Goal: Navigation & Orientation: Understand site structure

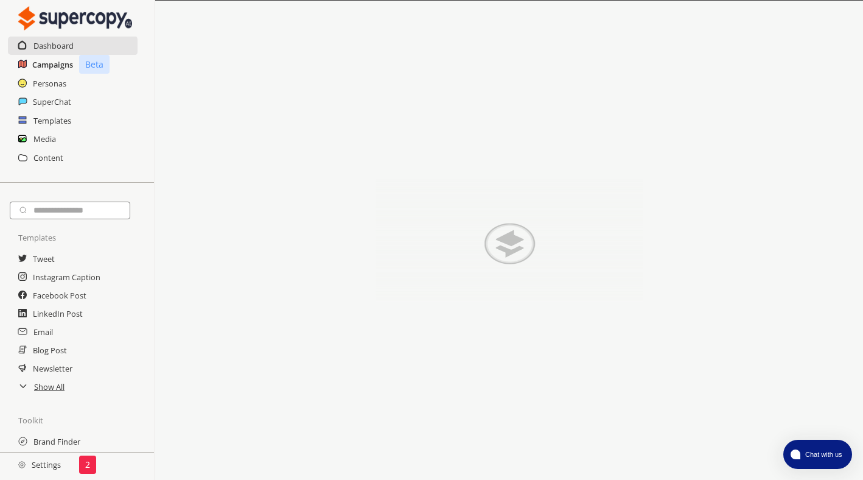
click at [54, 66] on h2 "Campaigns" at bounding box center [52, 64] width 41 height 18
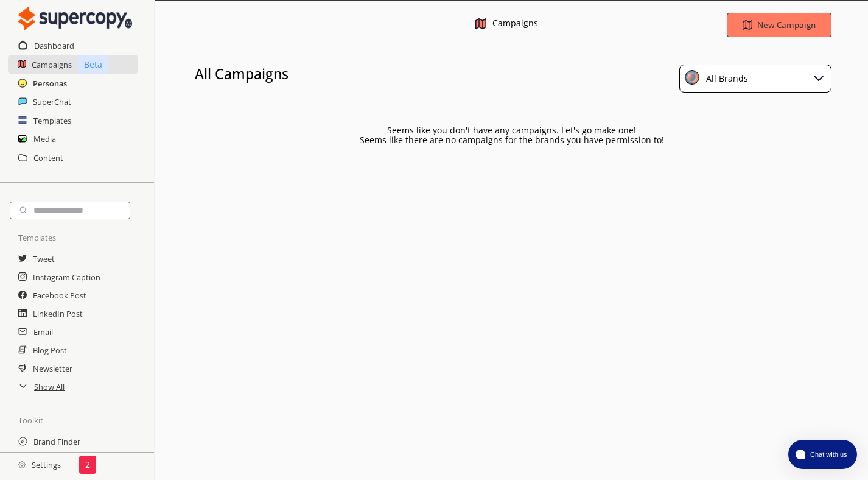
click at [52, 81] on h2 "Personas" at bounding box center [50, 83] width 34 height 18
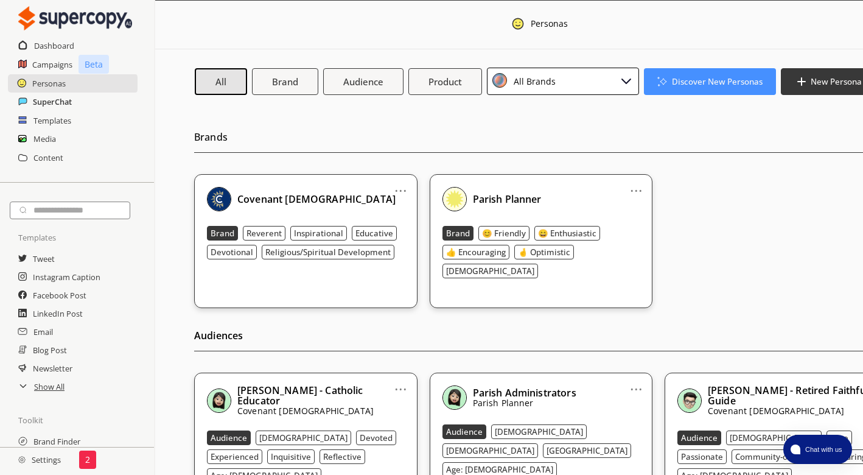
click at [53, 100] on h2 "SuperChat" at bounding box center [52, 102] width 39 height 18
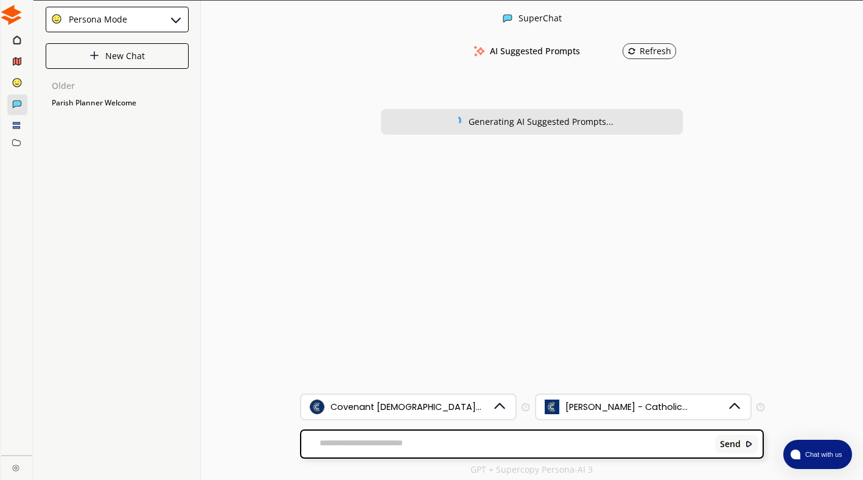
click at [16, 124] on icon at bounding box center [16, 125] width 8 height 8
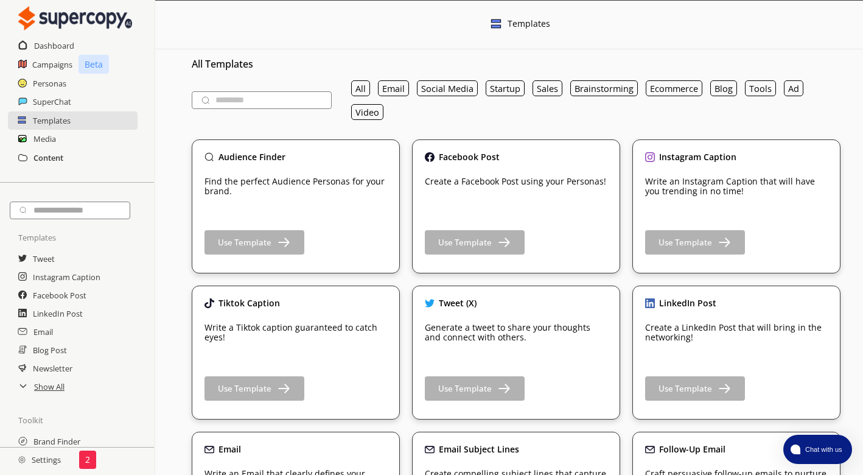
click at [52, 158] on h2 "Content" at bounding box center [48, 158] width 30 height 18
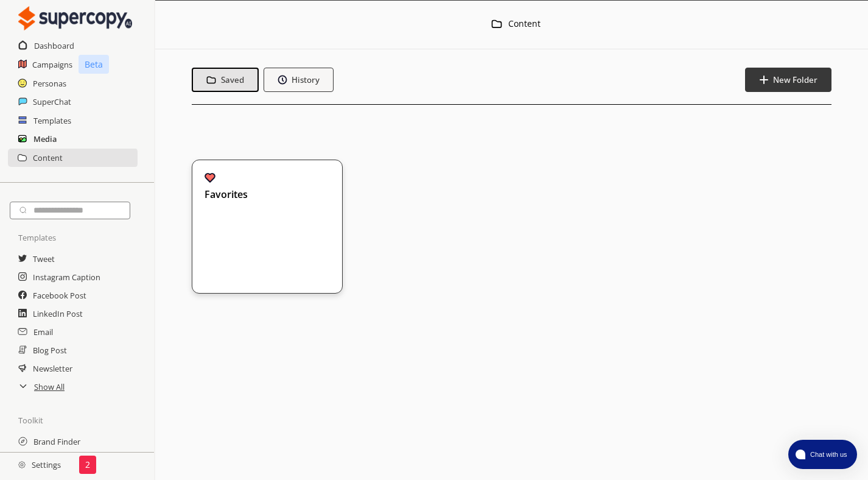
click at [43, 141] on h2 "Media" at bounding box center [44, 139] width 23 height 18
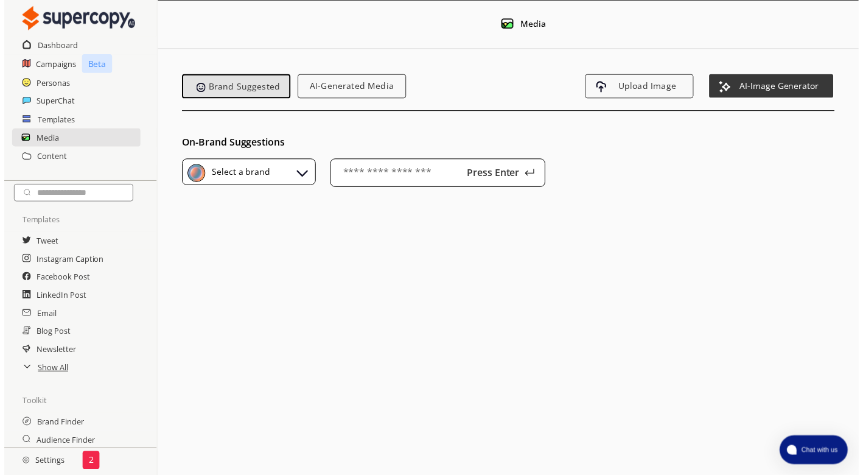
scroll to position [17, 0]
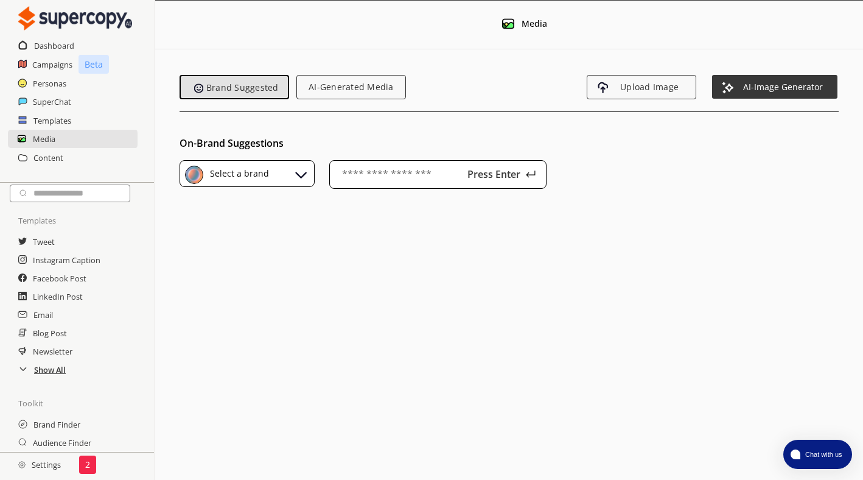
click at [56, 373] on h2 "Show All" at bounding box center [50, 369] width 32 height 18
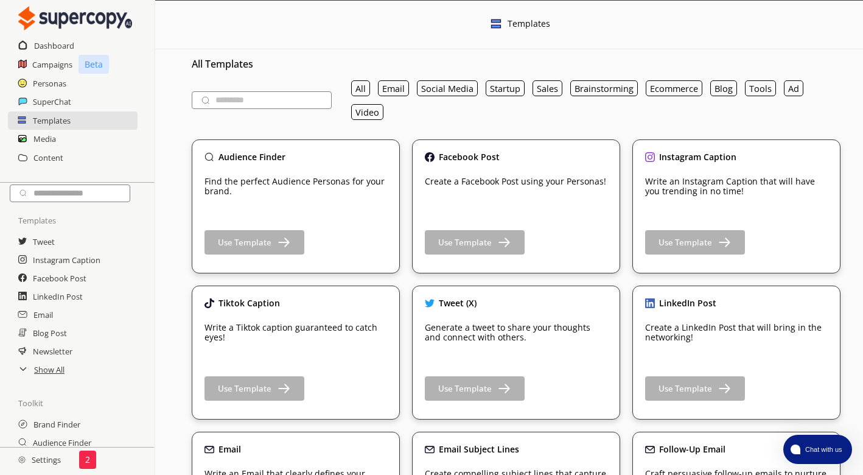
scroll to position [147, 0]
